Goal: Transaction & Acquisition: Purchase product/service

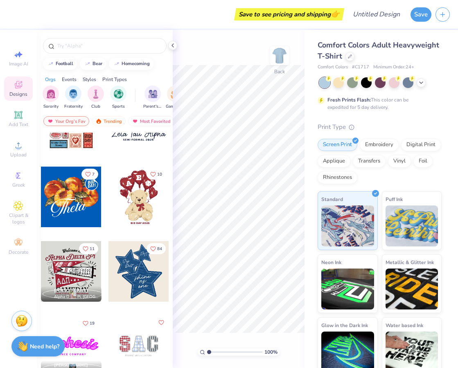
scroll to position [189, 0]
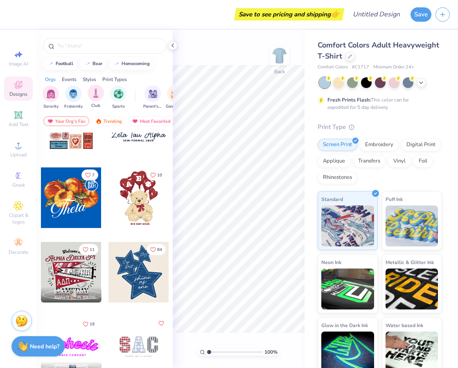
click at [104, 96] on div "Club" at bounding box center [96, 97] width 16 height 24
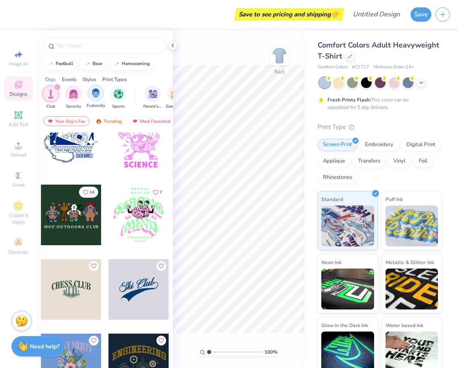
scroll to position [428, 0]
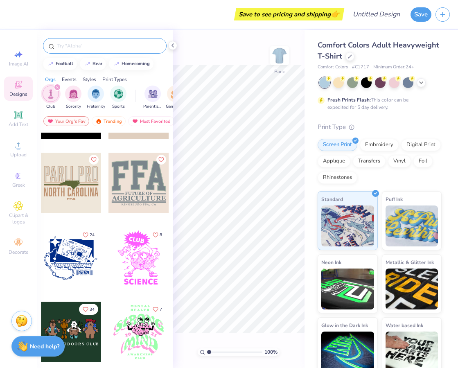
click at [91, 46] on input "text" at bounding box center [109, 46] width 105 height 8
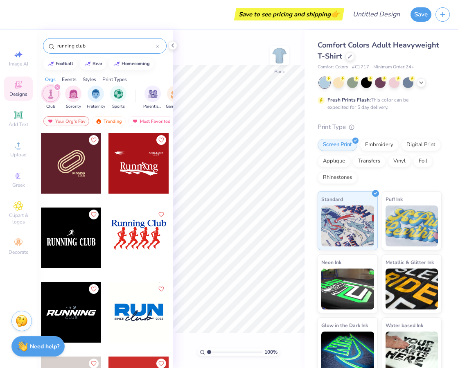
click at [59, 47] on input "running club" at bounding box center [107, 46] width 100 height 8
type input "pepperdine running club"
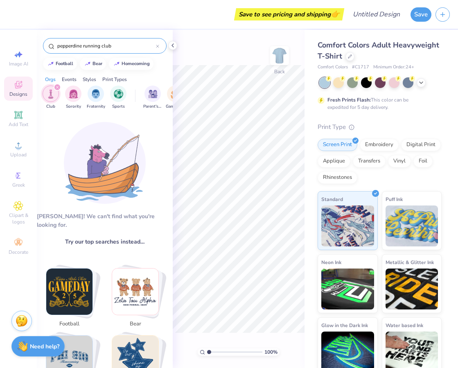
drag, startPoint x: 118, startPoint y: 47, endPoint x: 43, endPoint y: 33, distance: 77.1
click at [43, 34] on div "pepperdine running club" at bounding box center [105, 44] width 136 height 28
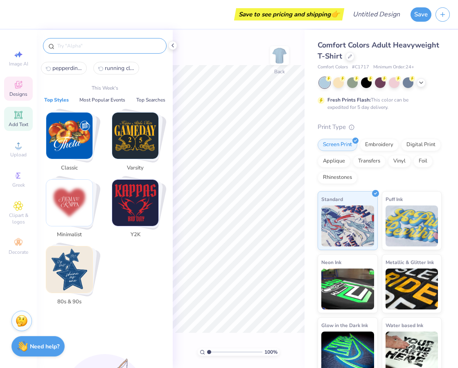
click at [18, 121] on span "Add Text" at bounding box center [19, 124] width 20 height 7
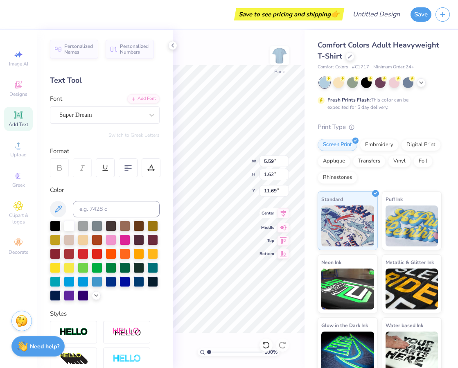
scroll to position [7, 1]
type textarea "T"
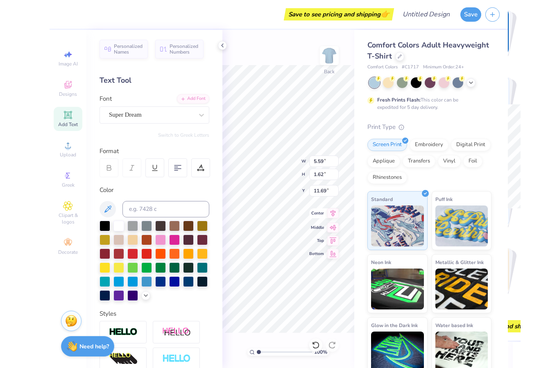
scroll to position [7, 1]
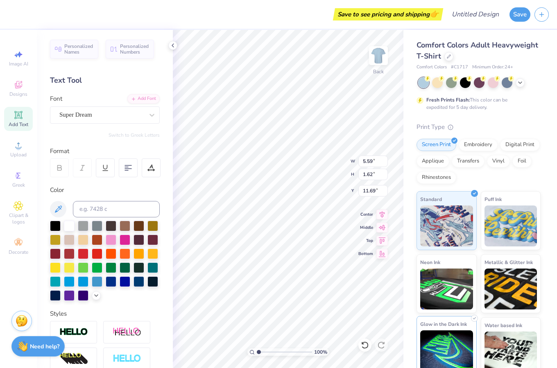
type textarea "P"
type textarea "R"
type textarea "PRC"
click at [113, 224] on div at bounding box center [111, 225] width 11 height 11
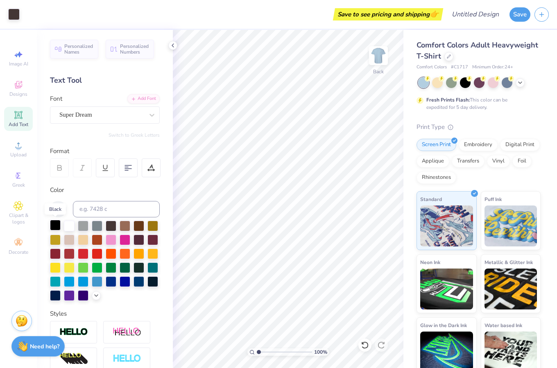
click at [54, 224] on div at bounding box center [55, 225] width 11 height 11
click at [67, 228] on div at bounding box center [69, 225] width 11 height 11
type input "4.07"
click at [109, 122] on div "Super Dream" at bounding box center [105, 115] width 110 height 17
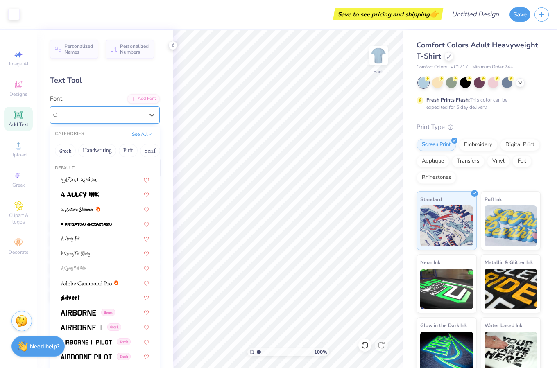
click at [115, 117] on div "Super Dream" at bounding box center [101, 114] width 84 height 9
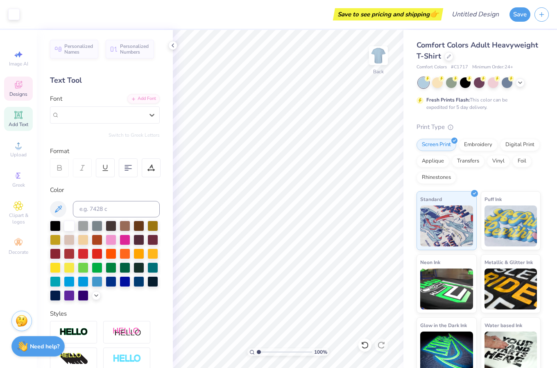
click at [24, 98] on div "Designs" at bounding box center [18, 89] width 29 height 24
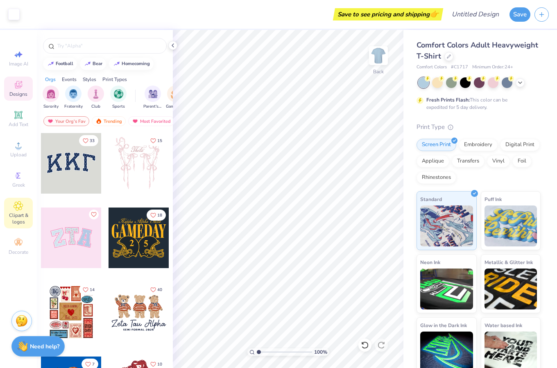
click at [19, 224] on span "Clipart & logos" at bounding box center [18, 218] width 29 height 13
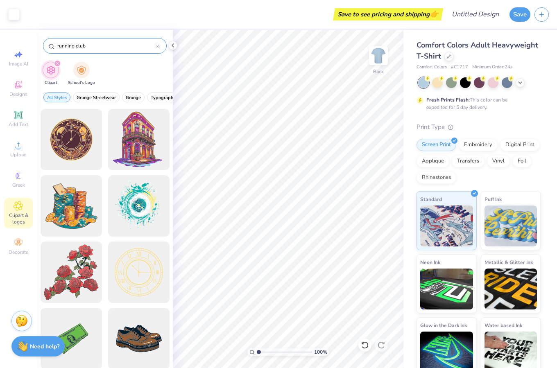
type input "running club"
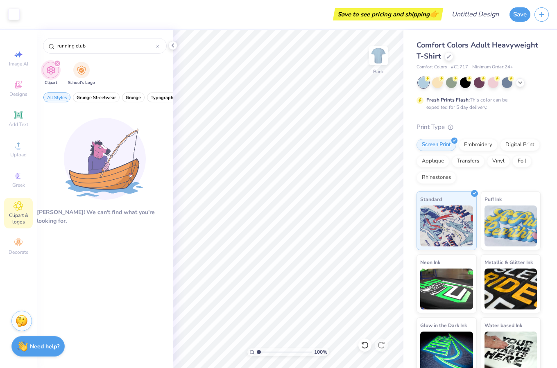
drag, startPoint x: 100, startPoint y: 42, endPoint x: 42, endPoint y: 34, distance: 59.1
click at [42, 36] on div "running club" at bounding box center [105, 44] width 136 height 28
type input "e"
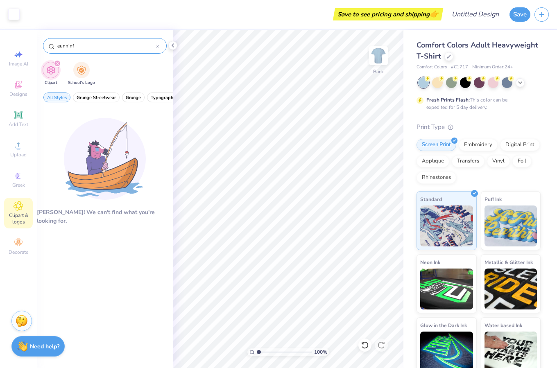
drag, startPoint x: 87, startPoint y: 47, endPoint x: 47, endPoint y: 45, distance: 40.2
click at [47, 46] on div "eunninf" at bounding box center [105, 46] width 124 height 16
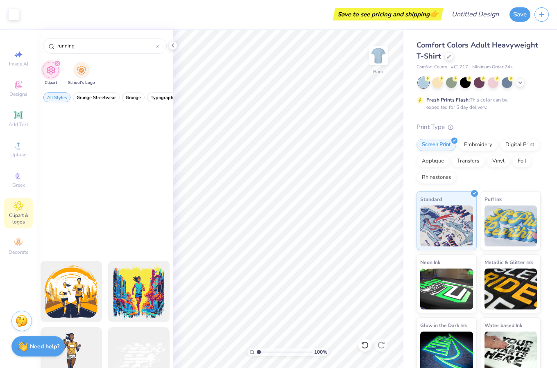
scroll to position [1815, 0]
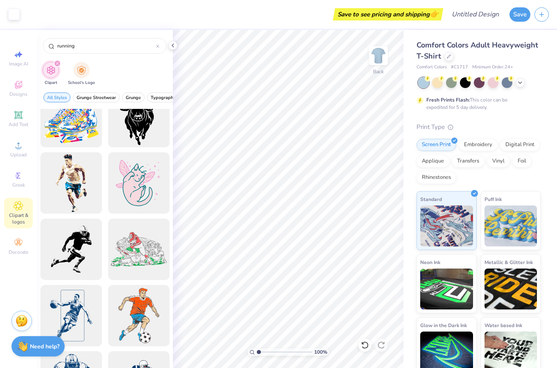
drag, startPoint x: 89, startPoint y: 49, endPoint x: 43, endPoint y: 43, distance: 46.7
click at [43, 43] on div "running" at bounding box center [105, 44] width 136 height 28
type input "sun"
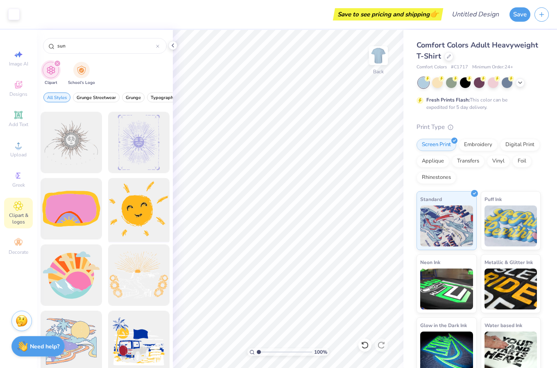
scroll to position [1130, 0]
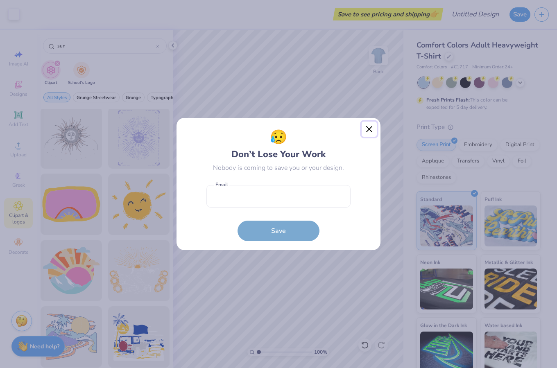
click at [371, 128] on button "Close" at bounding box center [370, 130] width 16 height 16
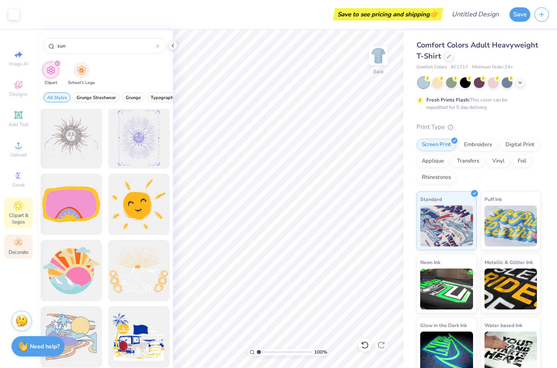
click at [18, 239] on circle at bounding box center [18, 240] width 5 height 5
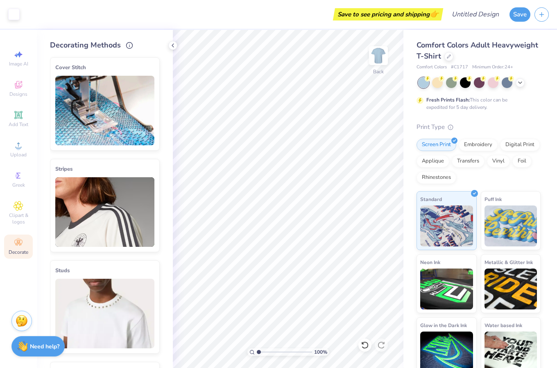
scroll to position [400, 0]
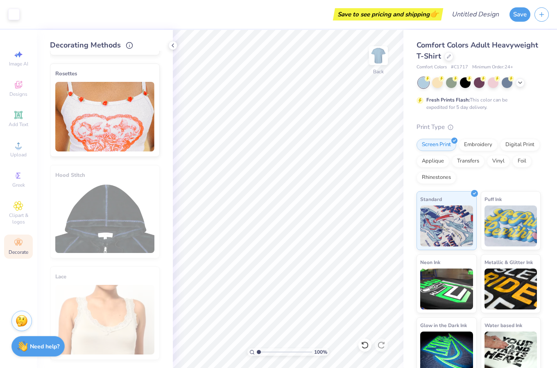
click at [18, 194] on div "Image AI Designs Add Text Upload Greek Clipart & logos Decorate" at bounding box center [18, 152] width 29 height 213
click at [18, 213] on span "Clipart & logos" at bounding box center [18, 218] width 29 height 13
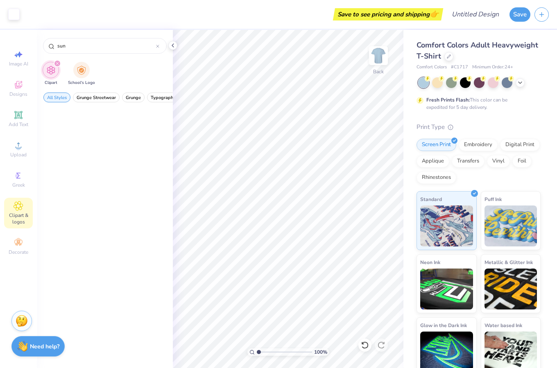
scroll to position [0, 0]
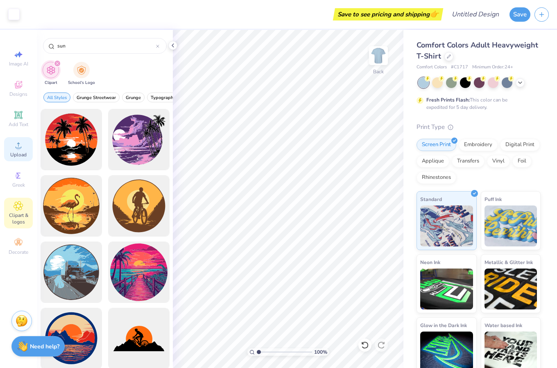
click at [17, 147] on circle at bounding box center [18, 148] width 5 height 5
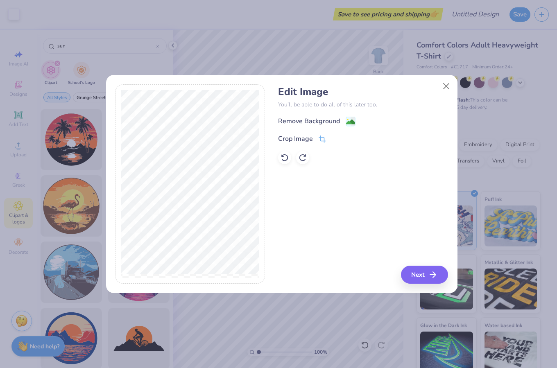
click at [351, 122] on image at bounding box center [350, 122] width 9 height 9
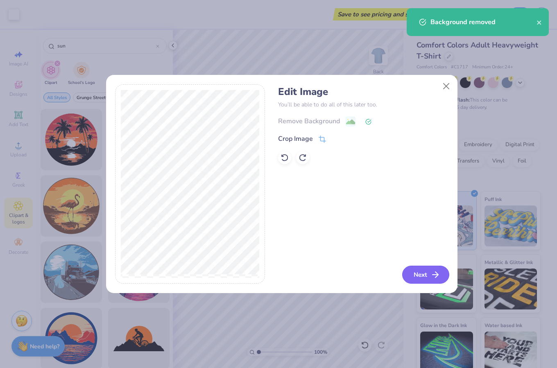
click at [436, 282] on button "Next" at bounding box center [425, 275] width 47 height 18
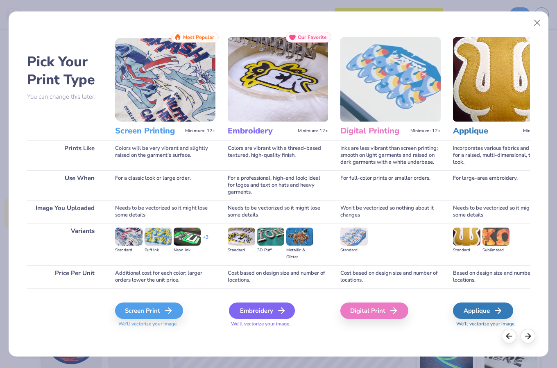
click at [279, 308] on icon at bounding box center [282, 311] width 10 height 10
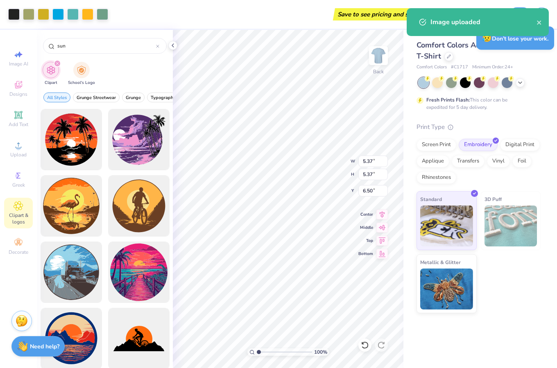
type input "5.37"
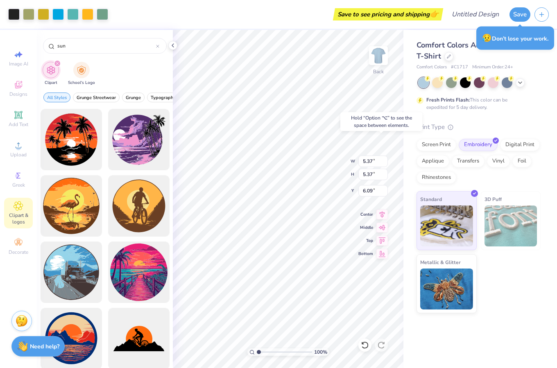
type input "6.09"
type input "2.84"
type input "6.34"
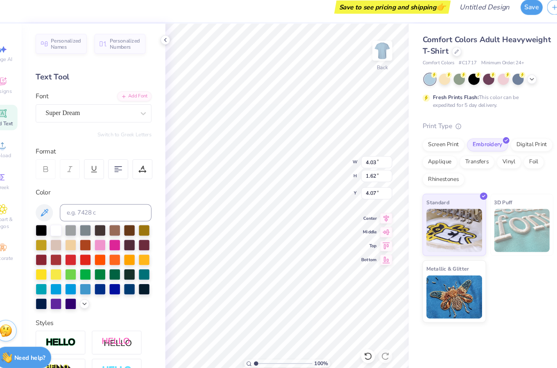
type input "4.19"
type input "2.84"
type input "6.32"
type input "2.91"
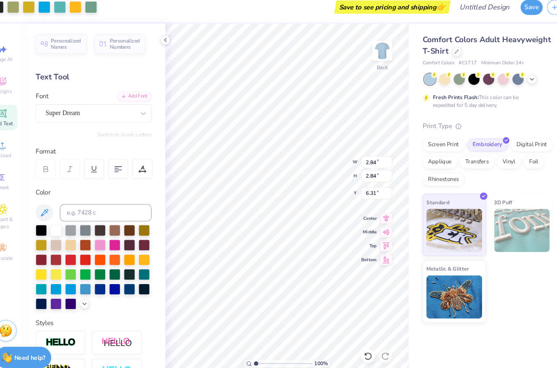
type input "2.91"
type input "2.73"
type input "4.21"
click at [413, 184] on div "Comfort Colors Adult Heavyweight T-Shirt Comfort Colors # C1717 Minimum Order: …" at bounding box center [481, 171] width 154 height 283
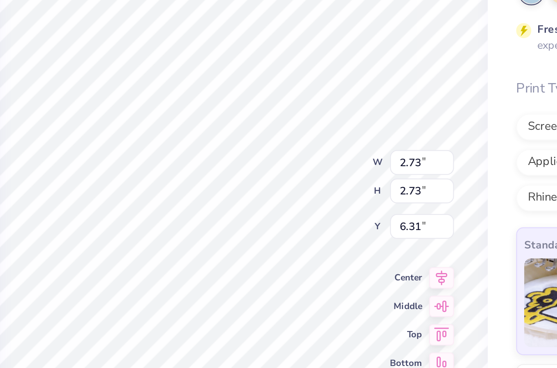
click at [408, 186] on div "Comfort Colors Adult Heavyweight T-Shirt Comfort Colors # C1717 Minimum Order: …" at bounding box center [481, 171] width 154 height 283
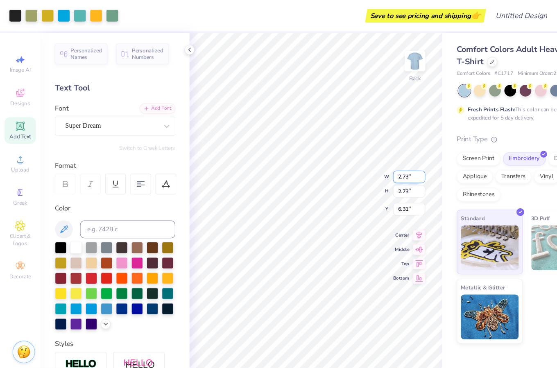
type input "4.03"
type input "1.62"
type input "4.21"
click at [405, 193] on div "Comfort Colors Adult Heavyweight T-Shirt Comfort Colors # C1717 Minimum Order: …" at bounding box center [481, 171] width 154 height 283
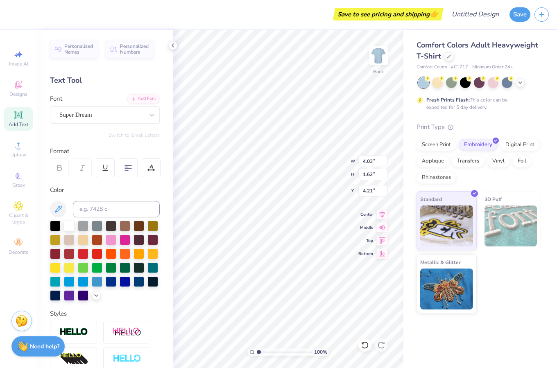
click at [458, 170] on div "Screen Print Embroidery Digital Print Applique Transfers Vinyl Foil Rhinestones" at bounding box center [479, 161] width 124 height 45
click at [458, 213] on img at bounding box center [511, 226] width 53 height 41
click at [458, 229] on img at bounding box center [511, 226] width 53 height 41
click at [449, 223] on img at bounding box center [446, 224] width 53 height 41
click at [408, 228] on div "Comfort Colors Adult Heavyweight T-Shirt Comfort Colors # C1717 Minimum Order: …" at bounding box center [481, 171] width 154 height 283
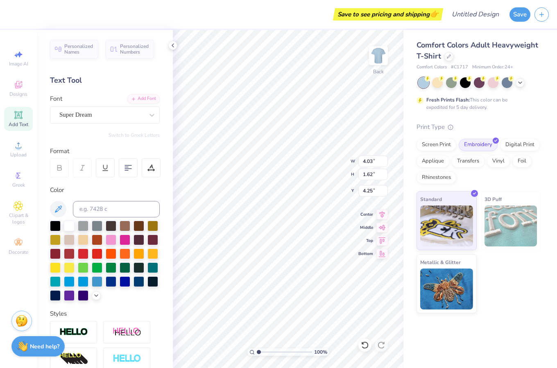
type input "4.25"
click at [405, 199] on div "Comfort Colors Adult Heavyweight T-Shirt Comfort Colors # C1717 Minimum Order: …" at bounding box center [481, 171] width 154 height 283
click at [415, 202] on div "Comfort Colors Adult Heavyweight T-Shirt Comfort Colors # C1717 Minimum Order: …" at bounding box center [481, 171] width 154 height 283
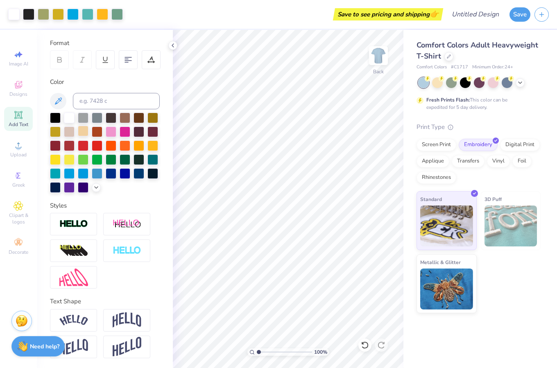
scroll to position [122, 0]
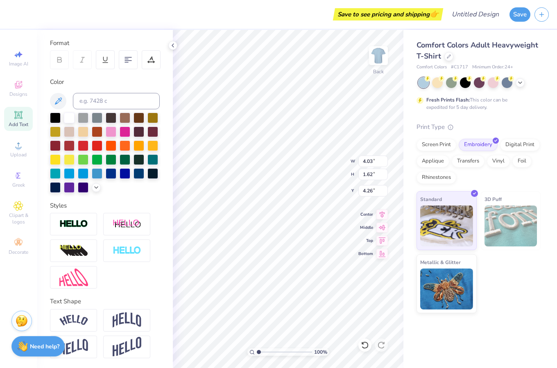
type input "4.14"
click at [404, 178] on div "Comfort Colors Adult Heavyweight T-Shirt Comfort Colors # C1717 Minimum Order: …" at bounding box center [481, 171] width 154 height 283
click at [414, 186] on div "Comfort Colors Adult Heavyweight T-Shirt Comfort Colors # C1717 Minimum Order: …" at bounding box center [481, 171] width 154 height 283
click at [458, 95] on div "Fresh Prints Flash: This color can be expedited for 5 day delivery." at bounding box center [479, 94] width 124 height 34
click at [458, 116] on div "Comfort Colors Adult Heavyweight T-Shirt Comfort Colors # C1717 Minimum Order: …" at bounding box center [479, 177] width 124 height 274
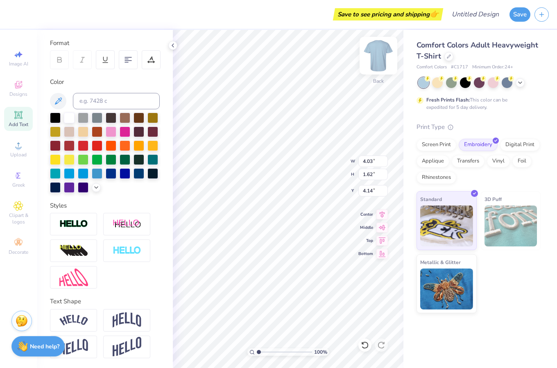
click at [383, 52] on img at bounding box center [378, 55] width 33 height 33
click at [379, 59] on img at bounding box center [378, 55] width 33 height 33
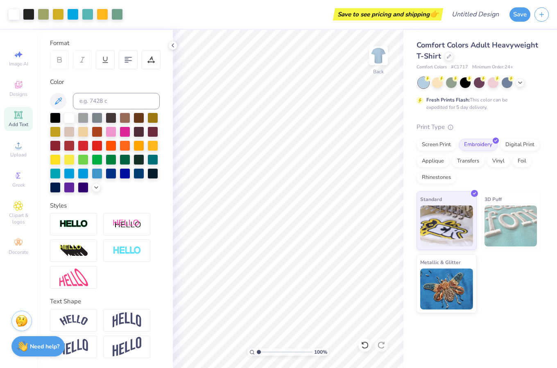
click at [379, 59] on img at bounding box center [378, 56] width 16 height 16
click at [24, 113] on div "Add Text" at bounding box center [18, 119] width 29 height 24
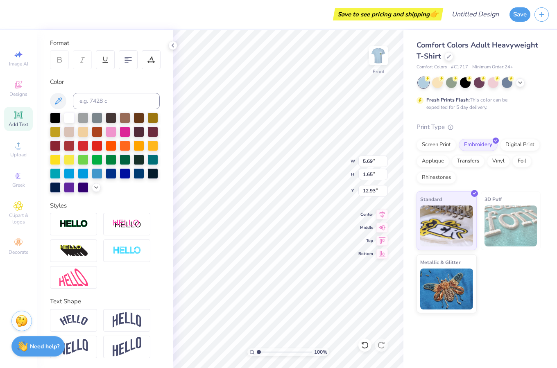
scroll to position [7, 1]
type textarea "PEPPERDINE RUNNING CLUB"
click at [127, 53] on div at bounding box center [128, 59] width 19 height 19
type input "11.38"
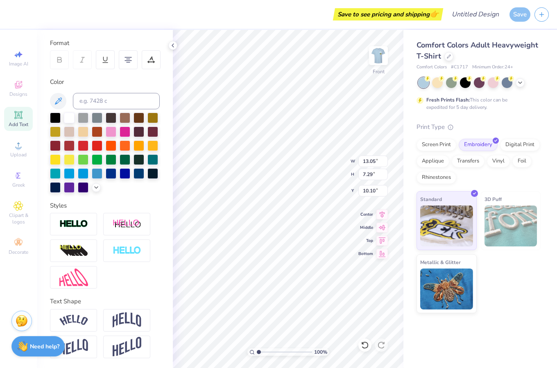
type input "6.36"
type input "8.47"
click at [405, 274] on div "Comfort Colors Adult Heavyweight T-Shirt Comfort Colors # C1717 Minimum Order: …" at bounding box center [481, 171] width 154 height 283
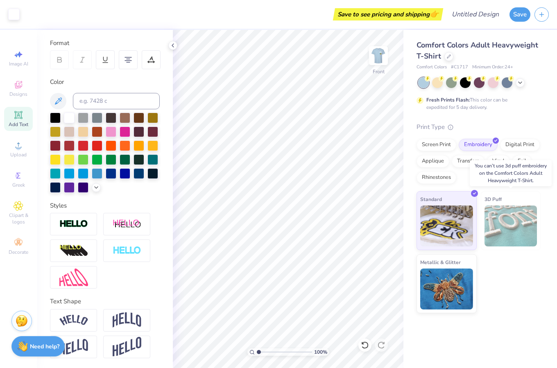
click at [458, 227] on img at bounding box center [511, 226] width 53 height 41
click at [458, 219] on img at bounding box center [511, 226] width 53 height 41
click at [446, 143] on div "Screen Print" at bounding box center [437, 144] width 40 height 12
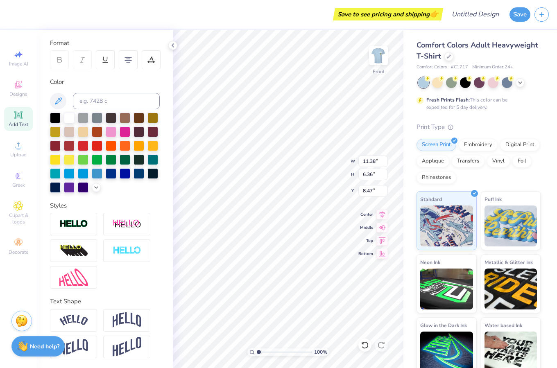
type input "8.16"
click at [134, 142] on div at bounding box center [139, 145] width 11 height 11
click at [147, 145] on div at bounding box center [152, 145] width 11 height 11
click at [61, 154] on div at bounding box center [55, 159] width 11 height 11
click at [382, 63] on img at bounding box center [378, 55] width 33 height 33
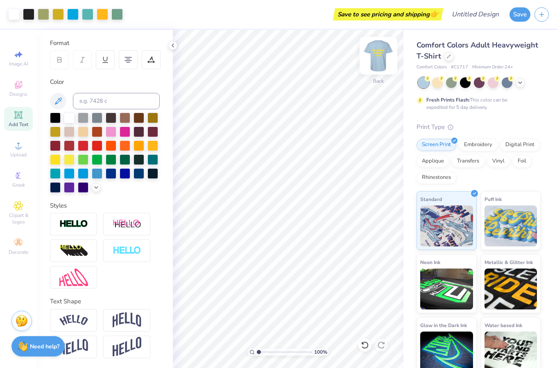
click at [379, 60] on img at bounding box center [378, 55] width 33 height 33
click at [372, 53] on img at bounding box center [378, 55] width 33 height 33
click at [380, 60] on img at bounding box center [378, 55] width 33 height 33
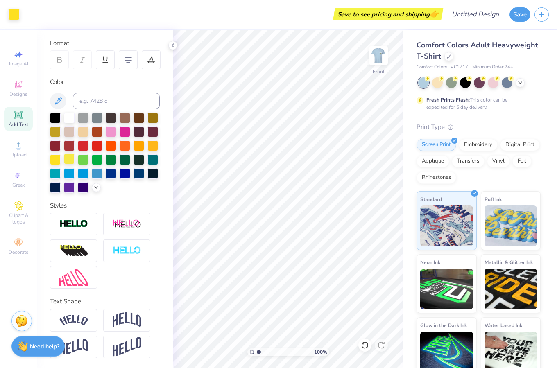
click at [75, 154] on div at bounding box center [69, 159] width 11 height 11
type input "8.12"
click at [129, 112] on div at bounding box center [125, 117] width 11 height 11
click at [75, 154] on div at bounding box center [69, 159] width 11 height 11
click at [129, 255] on img at bounding box center [127, 250] width 29 height 9
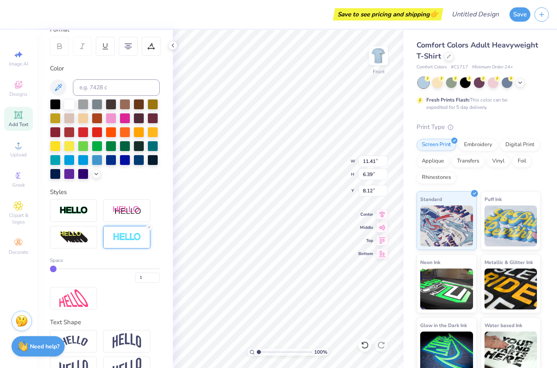
type input "11.41"
type input "6.39"
type input "8.11"
click at [102, 131] on div at bounding box center [97, 131] width 11 height 11
click at [147, 138] on div at bounding box center [152, 132] width 11 height 11
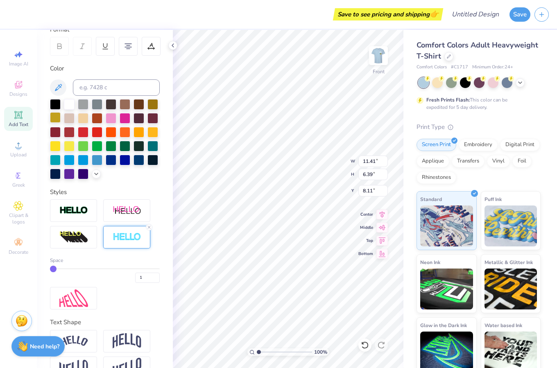
click at [134, 138] on div at bounding box center [139, 132] width 11 height 11
click at [116, 120] on div at bounding box center [111, 117] width 11 height 11
click at [130, 119] on div at bounding box center [125, 117] width 11 height 11
click at [378, 54] on img at bounding box center [378, 55] width 33 height 33
click at [379, 60] on img at bounding box center [378, 55] width 33 height 33
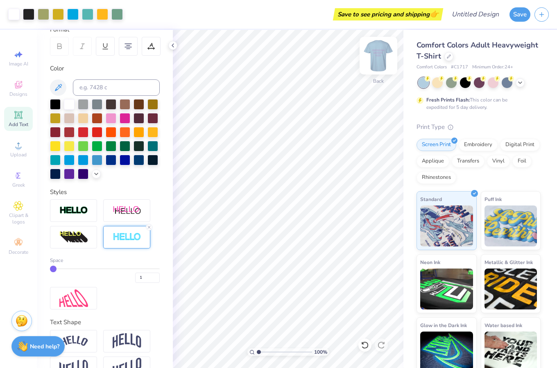
click at [380, 54] on img at bounding box center [378, 55] width 33 height 33
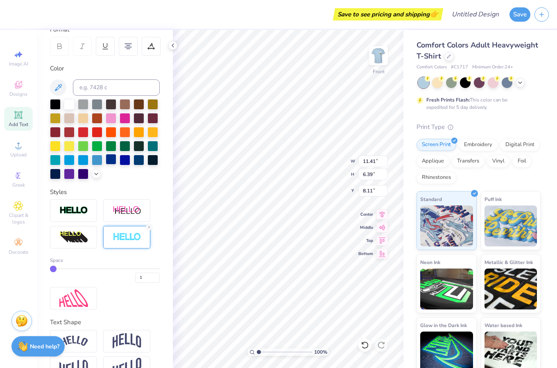
click at [106, 165] on div at bounding box center [111, 159] width 11 height 11
type input "11.82"
type input "6.61"
type input "8.03"
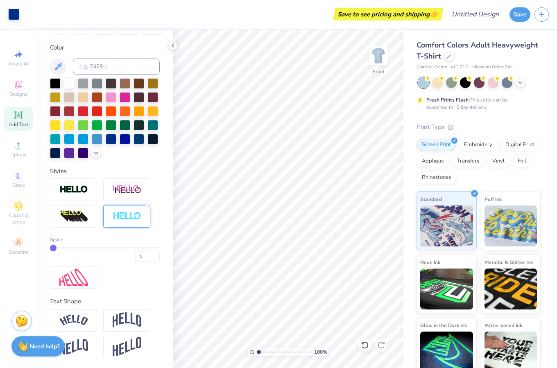
scroll to position [156, 0]
click at [16, 213] on span "Clipart & logos" at bounding box center [18, 218] width 29 height 13
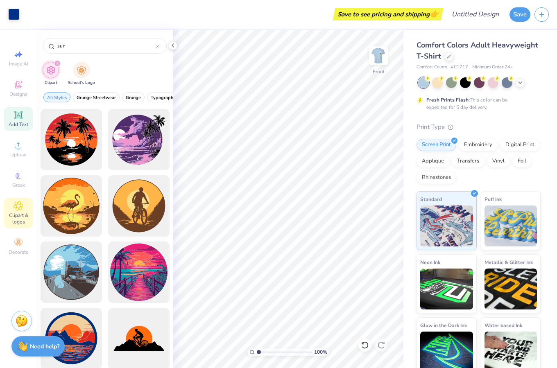
click at [15, 125] on span "Add Text" at bounding box center [19, 124] width 20 height 7
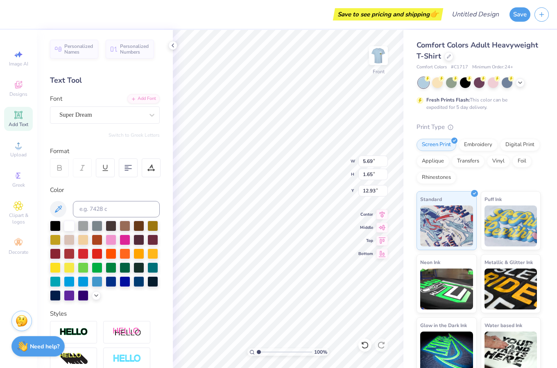
click at [14, 113] on icon at bounding box center [19, 115] width 10 height 10
type textarea "MALIBU, [GEOGRAPHIC_DATA]"
click at [419, 298] on div "Neon Ink" at bounding box center [447, 282] width 60 height 59
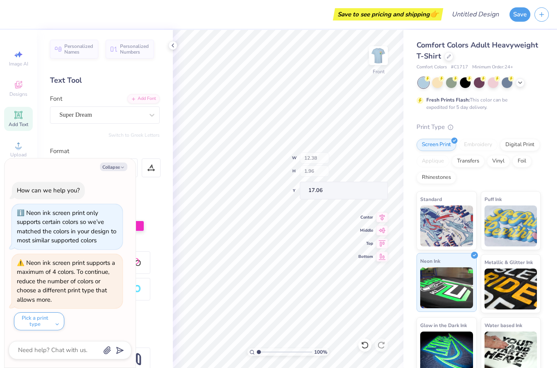
type textarea "x"
type input "5.69"
type input "1.65"
type input "17.80"
type textarea "x"
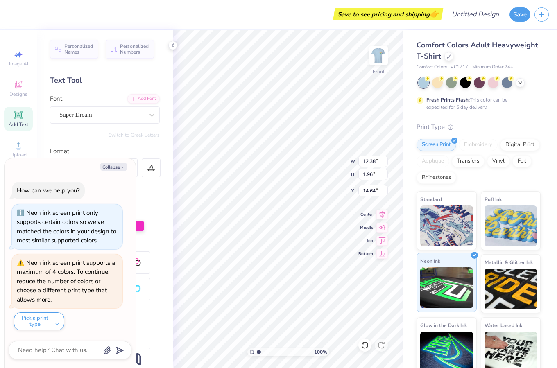
type input "16.79"
type textarea "x"
type input "16.78"
type textarea "x"
type input "9.88"
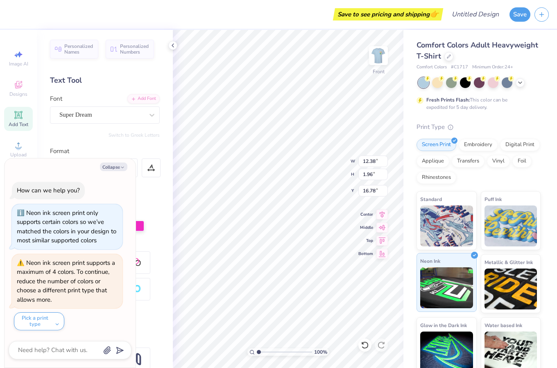
type input "1.56"
type input "17.18"
type textarea "x"
type input "17.32"
click at [146, 195] on div "Color" at bounding box center [105, 209] width 110 height 46
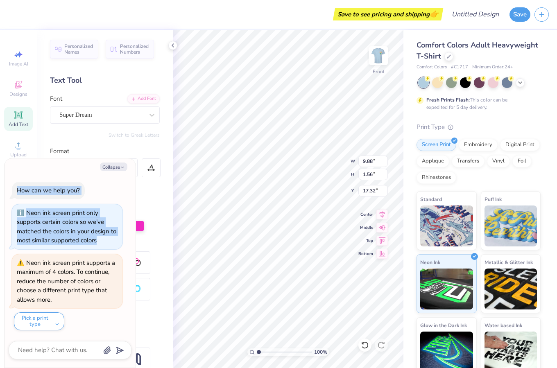
drag, startPoint x: 129, startPoint y: 163, endPoint x: 113, endPoint y: 245, distance: 83.6
click at [113, 245] on div "Collapse How can we help you? Neon ink screen print only supports certain color…" at bounding box center [70, 263] width 131 height 209
click at [115, 167] on button "Collapse" at bounding box center [113, 167] width 27 height 9
type textarea "x"
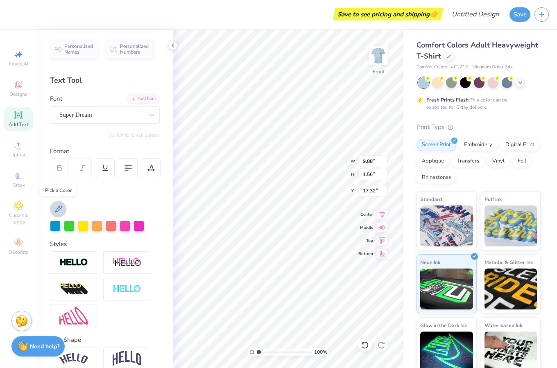
click at [57, 209] on icon at bounding box center [58, 209] width 10 height 10
click at [84, 111] on div "Super Dream" at bounding box center [102, 115] width 86 height 13
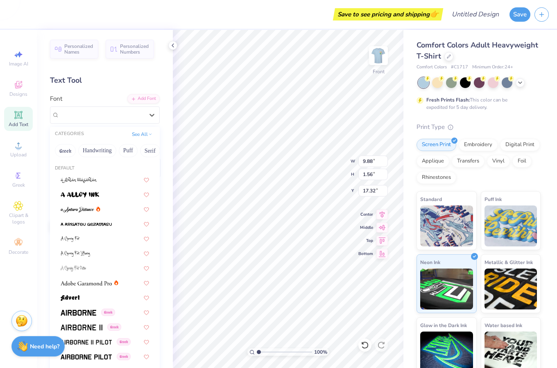
click at [143, 66] on div "Personalized Names Personalized Numbers Text Tool Add Font Font option Super Dr…" at bounding box center [105, 199] width 136 height 338
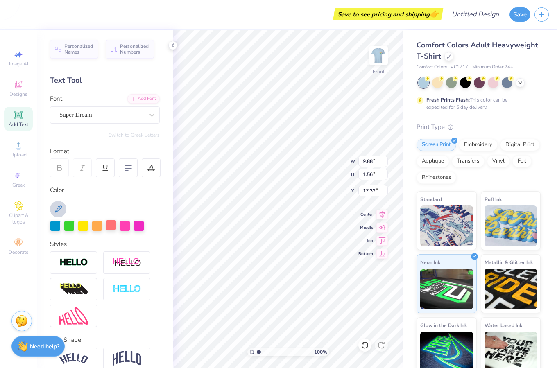
click at [109, 230] on div at bounding box center [111, 225] width 11 height 11
type input "9.87"
type input "1.55"
type input "17.33"
type input "9.88"
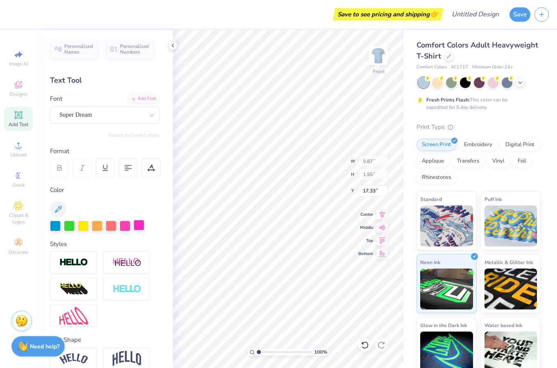
type input "1.56"
type input "16.97"
click at [82, 228] on div at bounding box center [83, 225] width 11 height 11
